Goal: Information Seeking & Learning: Understand process/instructions

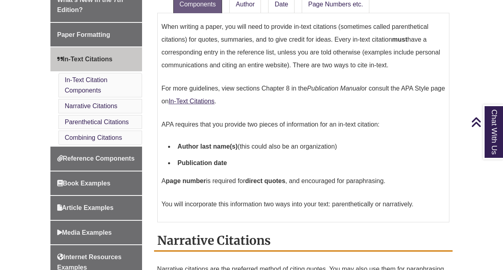
scroll to position [272, 0]
click at [203, 97] on link "In-Text Citations" at bounding box center [191, 100] width 46 height 7
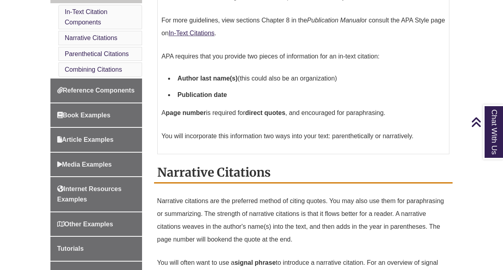
scroll to position [339, 0]
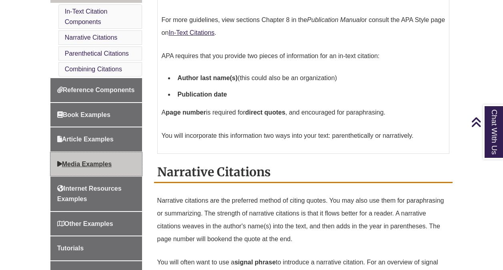
click at [84, 166] on span "Media Examples" at bounding box center [84, 163] width 55 height 7
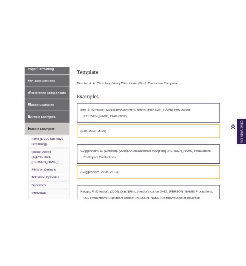
scroll to position [303, 0]
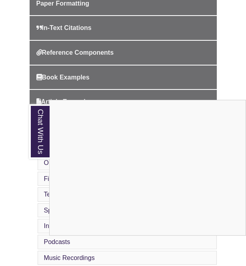
click at [235, 68] on div "Chat With Us" at bounding box center [123, 133] width 246 height 266
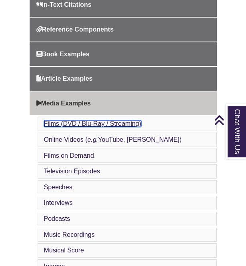
click at [110, 124] on link "Films (DVD / Blu-Ray / Streaming)" at bounding box center [93, 123] width 98 height 7
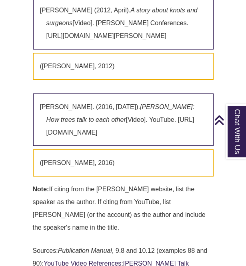
scroll to position [1712, 0]
